Goal: Task Accomplishment & Management: Use online tool/utility

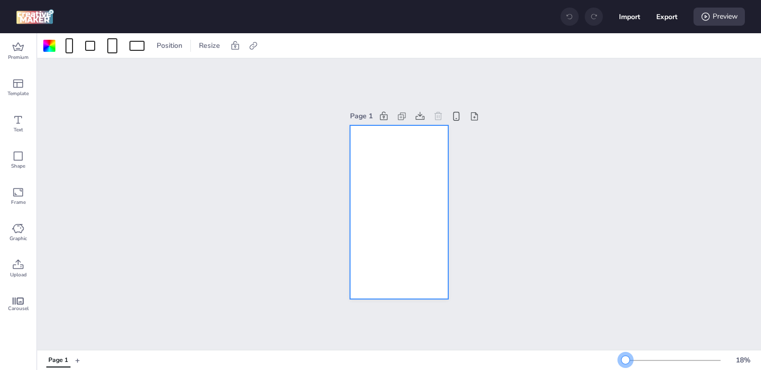
drag, startPoint x: 640, startPoint y: 361, endPoint x: 626, endPoint y: 361, distance: 14.1
click at [626, 361] on div at bounding box center [626, 360] width 8 height 8
click at [54, 40] on div at bounding box center [49, 46] width 12 height 12
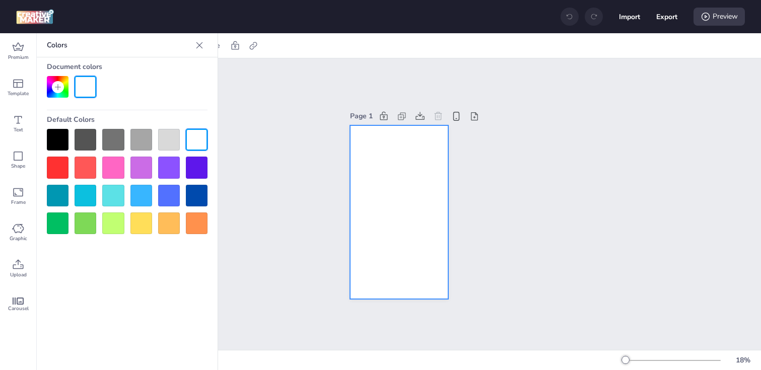
click at [59, 133] on div at bounding box center [58, 140] width 22 height 22
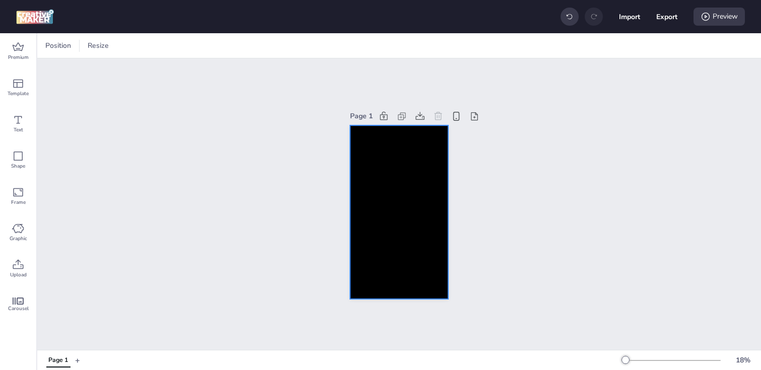
click at [372, 201] on div at bounding box center [399, 212] width 98 height 174
click at [435, 202] on div at bounding box center [399, 212] width 98 height 174
click at [254, 46] on icon at bounding box center [253, 46] width 10 height 10
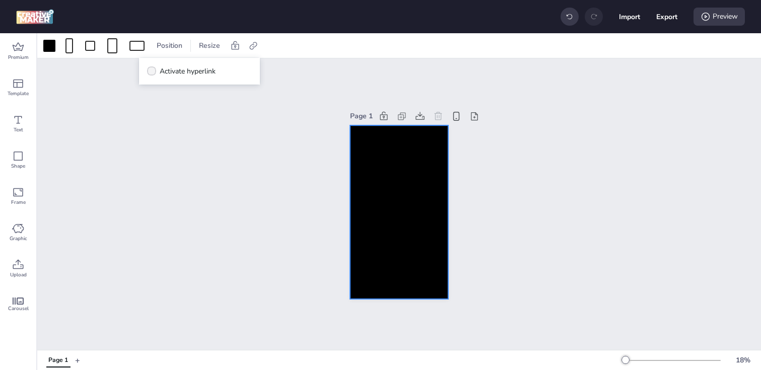
click at [196, 75] on span "Activate hyperlink" at bounding box center [188, 71] width 56 height 11
click at [153, 75] on input "Activate hyperlink" at bounding box center [150, 75] width 7 height 7
checkbox input "true"
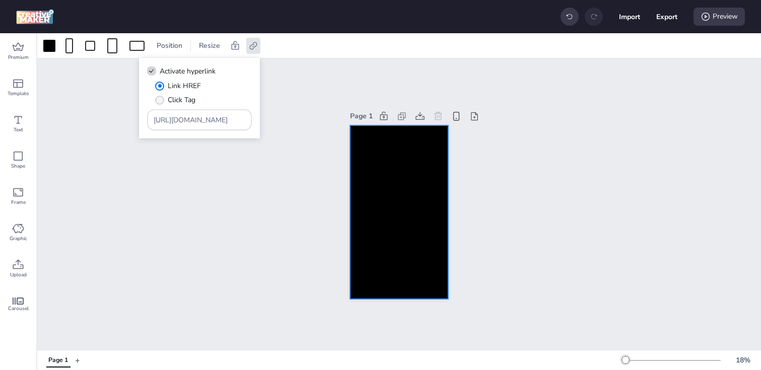
click at [173, 97] on span "Click Tag" at bounding box center [182, 100] width 28 height 11
click at [161, 101] on input "Click Tag" at bounding box center [158, 104] width 7 height 7
radio input "true"
drag, startPoint x: 225, startPoint y: 121, endPoint x: 114, endPoint y: 113, distance: 110.6
click at [114, 114] on body "Import Export Preview Premium Template Text Shape Frame Graphic Upload Carousel…" at bounding box center [380, 185] width 761 height 370
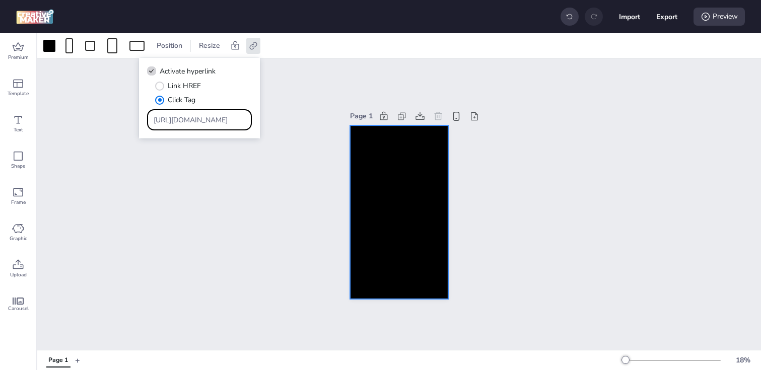
paste input "[DOMAIN_NAME]/ddm/trackclk/N1500117.3464950WORTISE/B34029286.429405528;dc_trk_a…"
type input "https://[DOMAIN_NAME]/ddm/trackclk/N1500117.3464950WORTISE/B34029286.429405528;…"
click at [121, 173] on div "Page 1" at bounding box center [399, 204] width 724 height 292
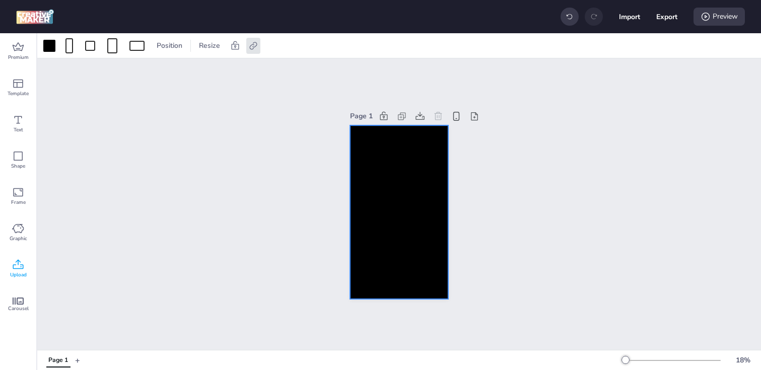
click at [20, 272] on span "Upload" at bounding box center [18, 275] width 17 height 8
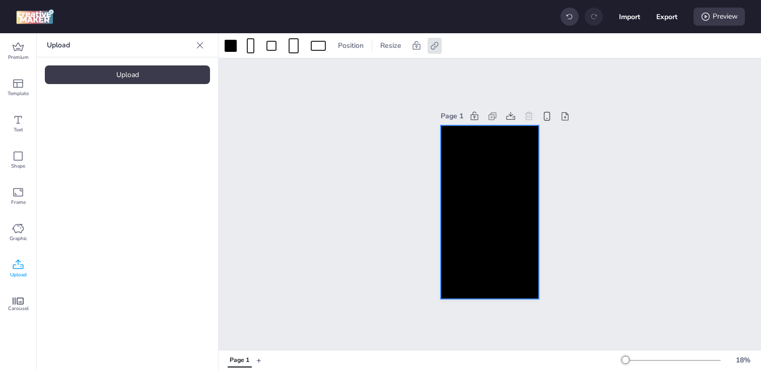
click at [117, 76] on div "Upload" at bounding box center [127, 75] width 165 height 19
click at [76, 146] on img at bounding box center [84, 141] width 61 height 11
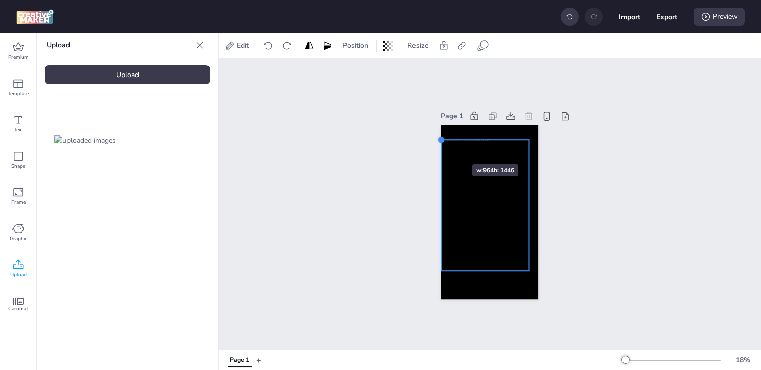
drag, startPoint x: 451, startPoint y: 154, endPoint x: 442, endPoint y: 146, distance: 11.8
click at [442, 146] on div at bounding box center [490, 212] width 98 height 174
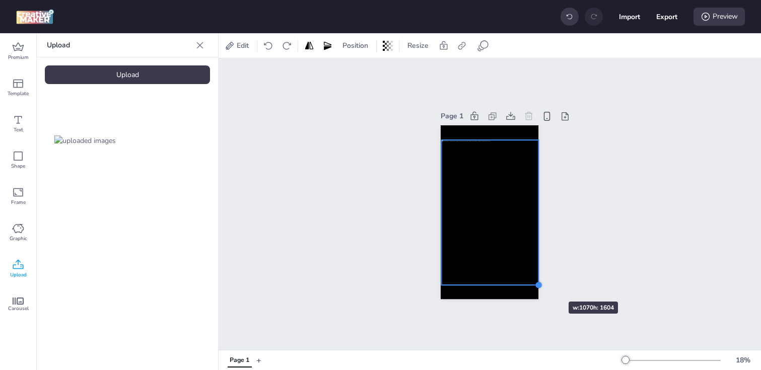
drag, startPoint x: 529, startPoint y: 270, endPoint x: 539, endPoint y: 284, distance: 16.6
click at [539, 284] on div at bounding box center [539, 286] width 8 height 8
click at [478, 243] on div at bounding box center [490, 213] width 97 height 146
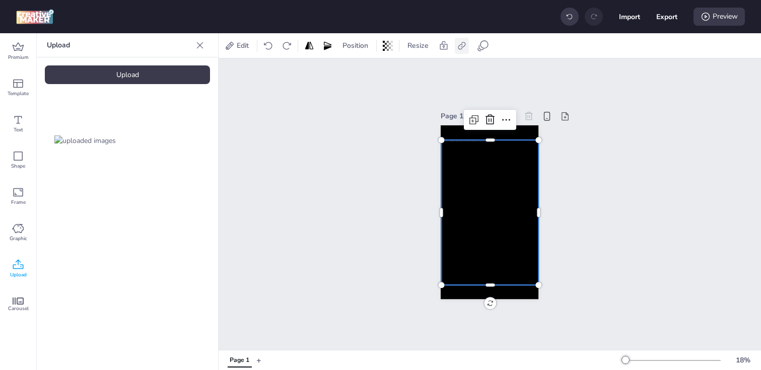
click at [464, 49] on icon at bounding box center [462, 46] width 10 height 10
click at [385, 75] on span "Activate hyperlink" at bounding box center [397, 71] width 56 height 11
click at [362, 75] on input "Activate hyperlink" at bounding box center [359, 75] width 7 height 7
checkbox input "true"
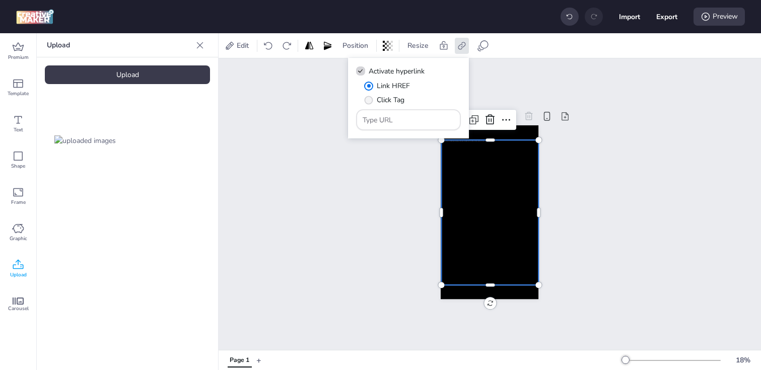
click at [374, 94] on label "Click Tag" at bounding box center [384, 100] width 47 height 18
click at [370, 101] on input "Click Tag" at bounding box center [367, 104] width 7 height 7
radio input "true"
click at [407, 118] on input "Type URL" at bounding box center [409, 120] width 92 height 11
paste input "https://[DOMAIN_NAME]/ddm/trackclk/N1500117.3464950WORTISE/B34029286.429405528;…"
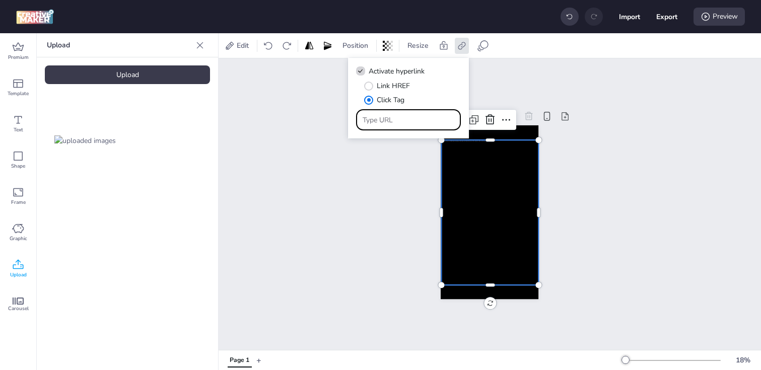
type input "https://[DOMAIN_NAME]/ddm/trackclk/N1500117.3464950WORTISE/B34029286.429405528;…"
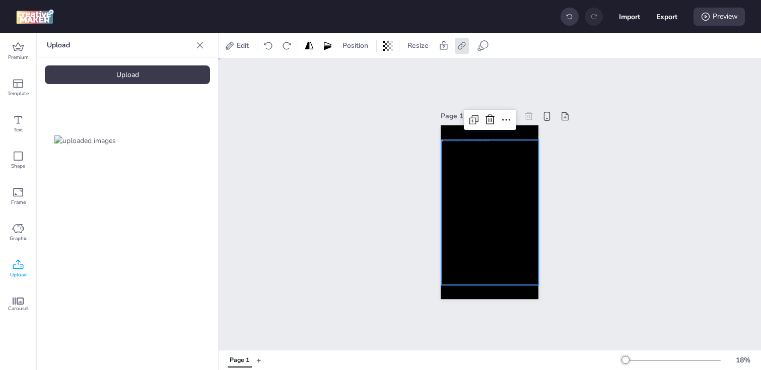
click at [396, 171] on div "Page 1" at bounding box center [490, 204] width 543 height 292
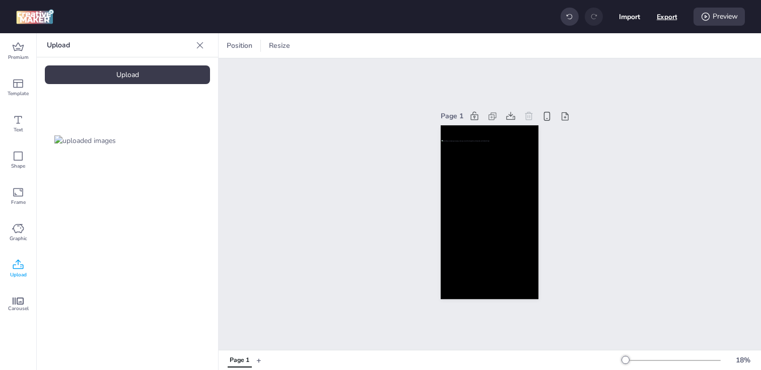
click at [659, 17] on button "Export" at bounding box center [667, 17] width 21 height 21
select select "html"
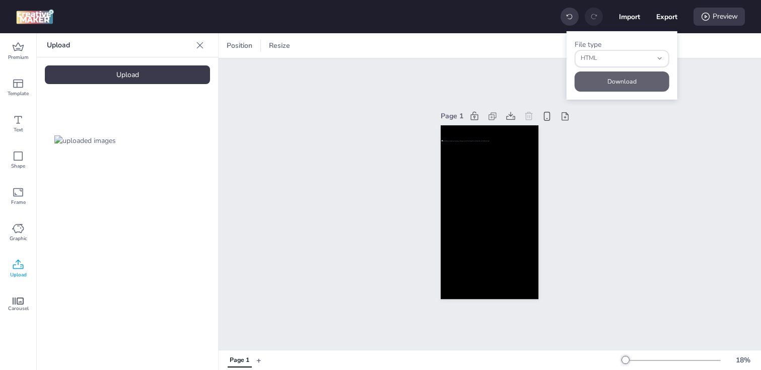
click at [606, 75] on button "Download" at bounding box center [622, 82] width 95 height 20
